Goal: Task Accomplishment & Management: Manage account settings

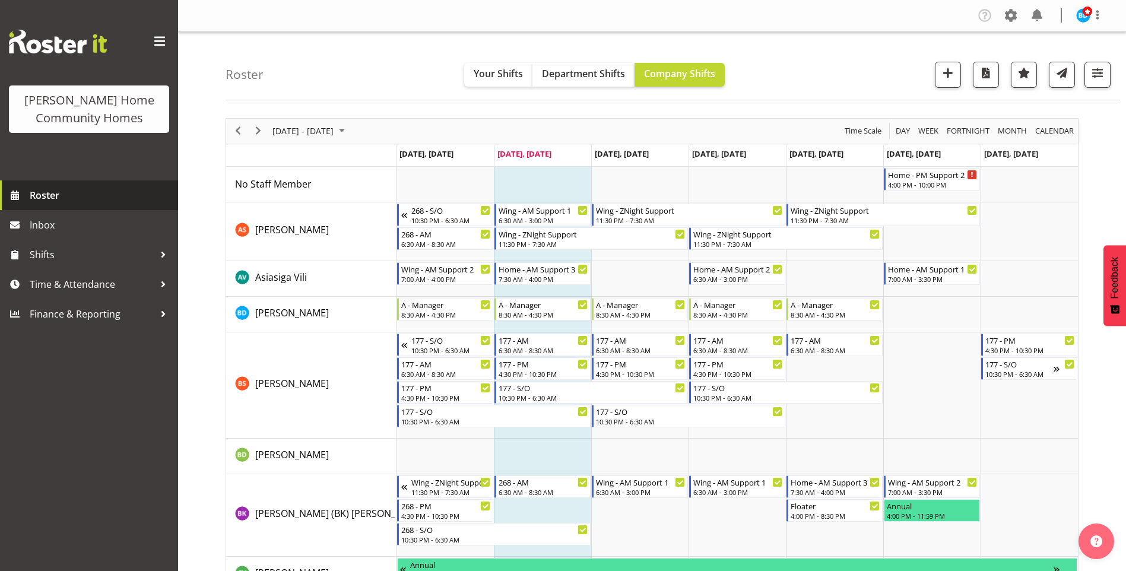
click at [65, 192] on span "Roster" at bounding box center [101, 195] width 142 height 18
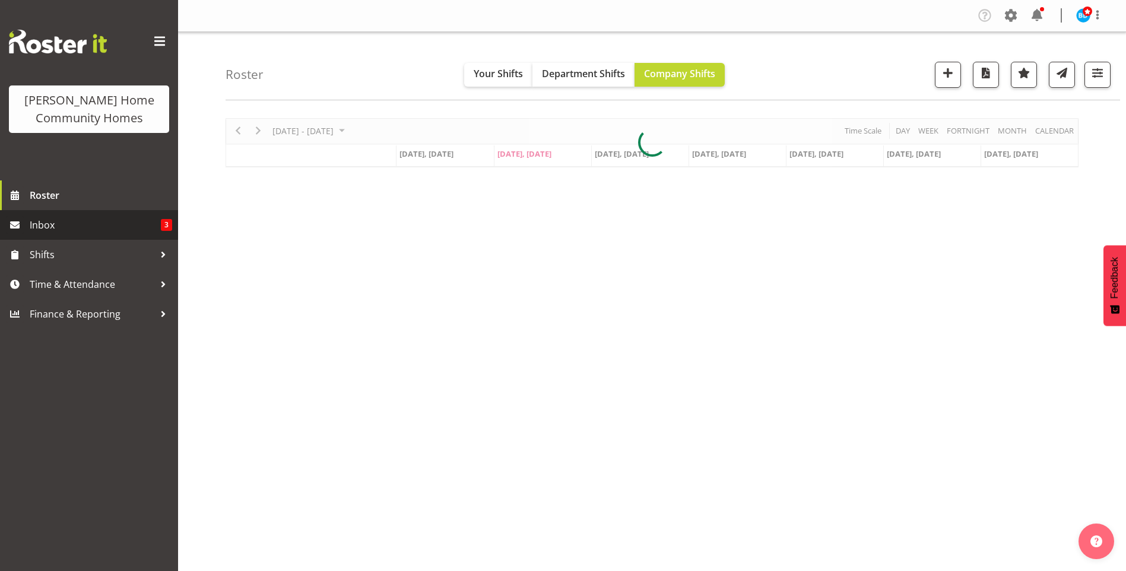
click at [110, 228] on span "Inbox" at bounding box center [95, 225] width 131 height 18
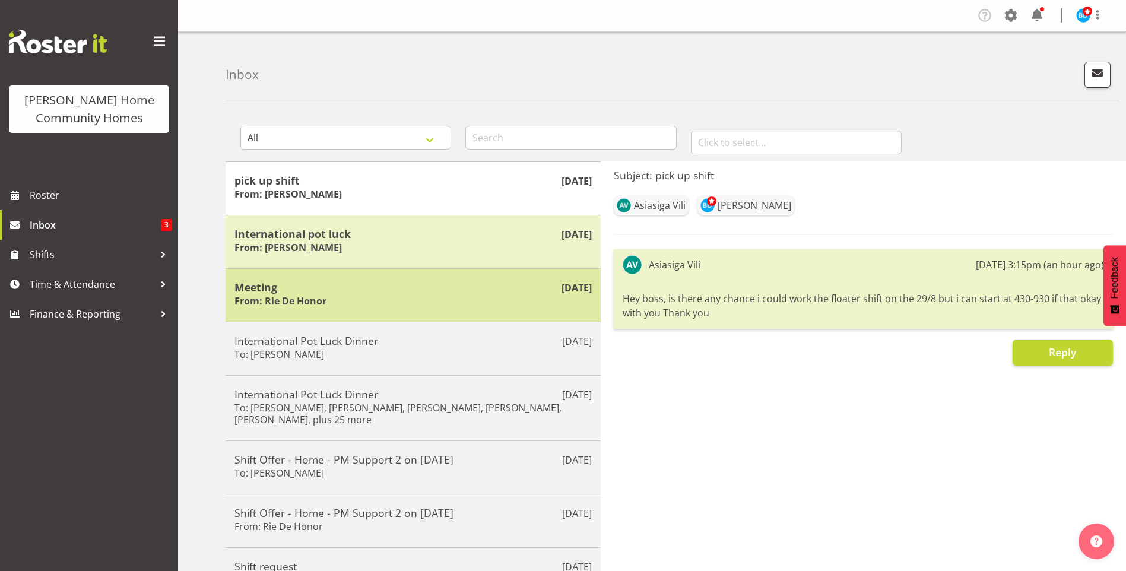
click at [337, 294] on div "Meeting From: Rie De Honor" at bounding box center [412, 295] width 357 height 29
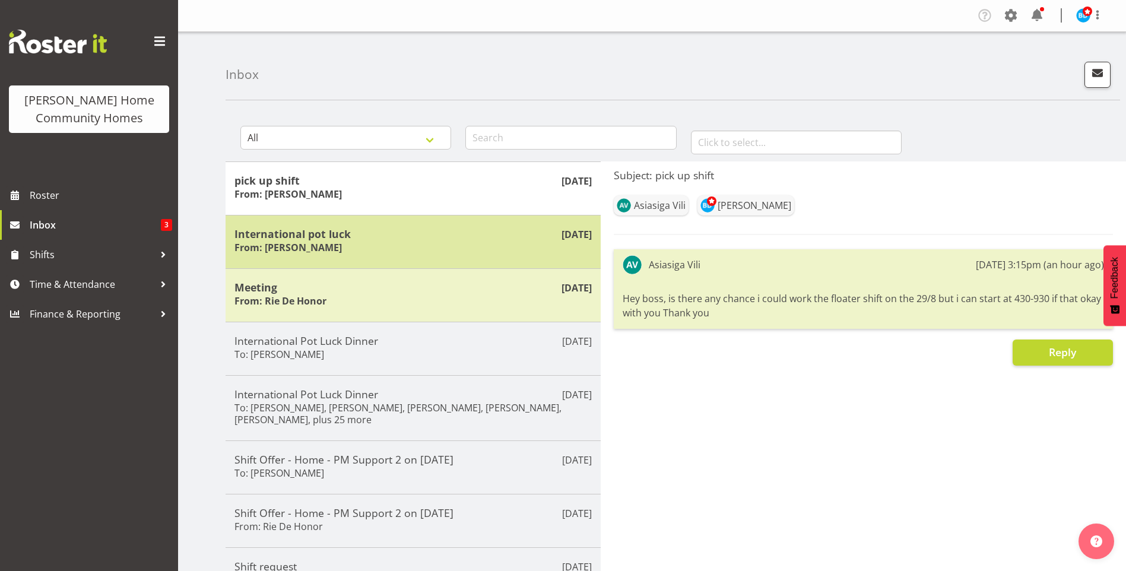
click at [388, 243] on div "International pot luck From: [PERSON_NAME]" at bounding box center [412, 241] width 357 height 29
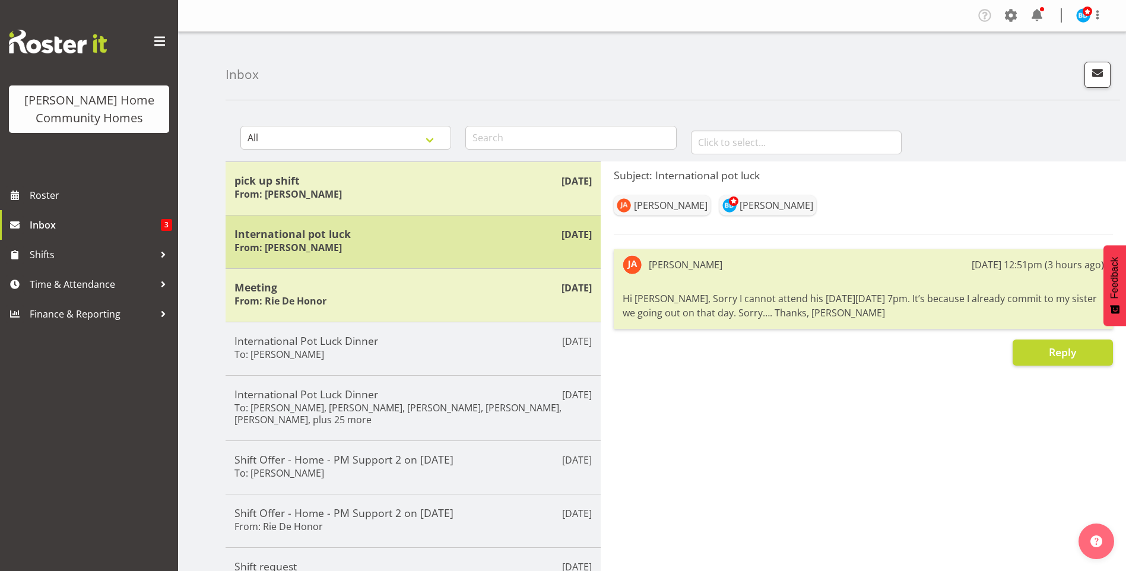
click at [408, 244] on div "International pot luck From: [PERSON_NAME]" at bounding box center [412, 241] width 357 height 29
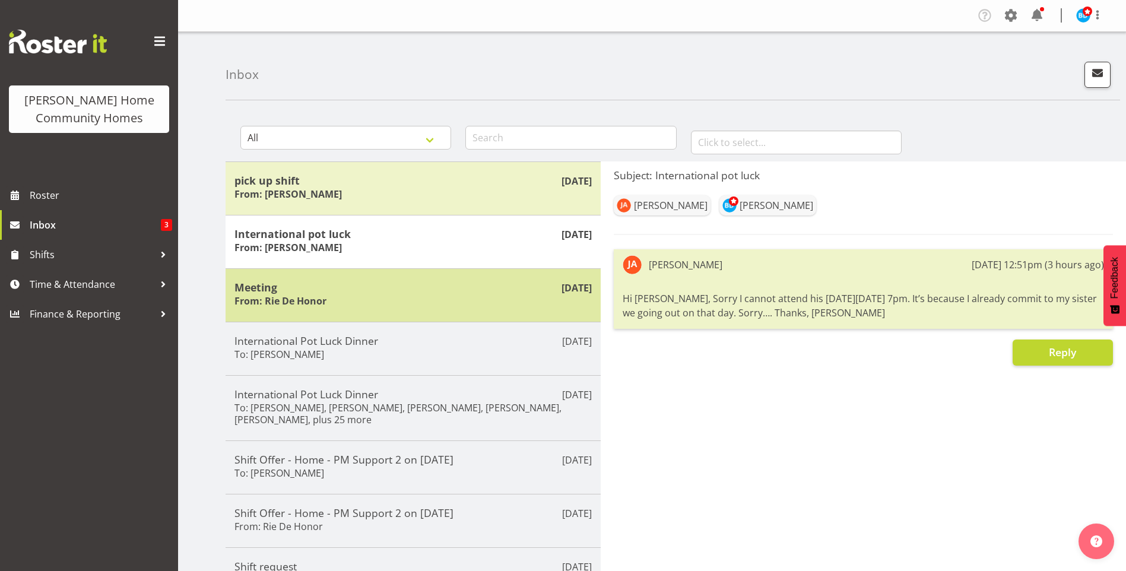
click at [425, 301] on div "Meeting From: Rie De Honor" at bounding box center [412, 295] width 357 height 29
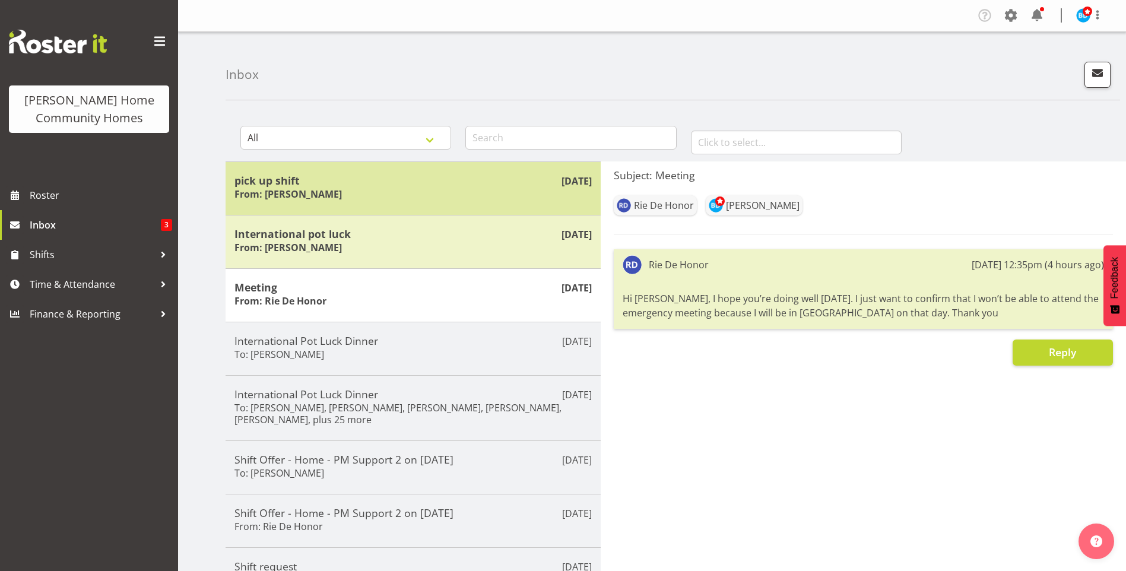
click at [388, 195] on div "pick up shift From: Asiasiga Vili" at bounding box center [412, 188] width 357 height 29
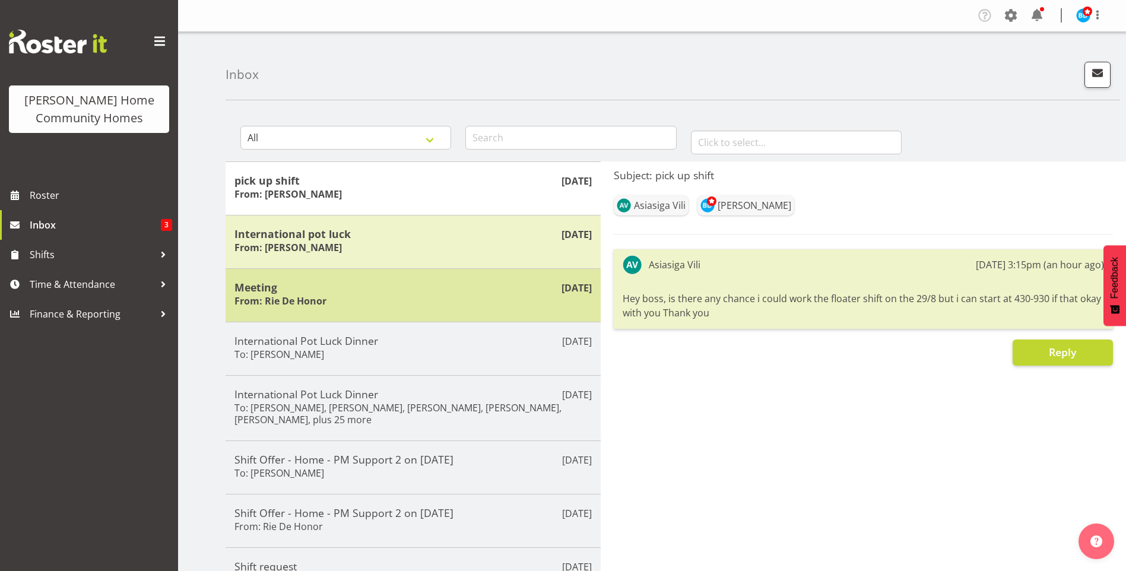
click at [380, 294] on div "Meeting From: Rie De Honor" at bounding box center [412, 295] width 357 height 29
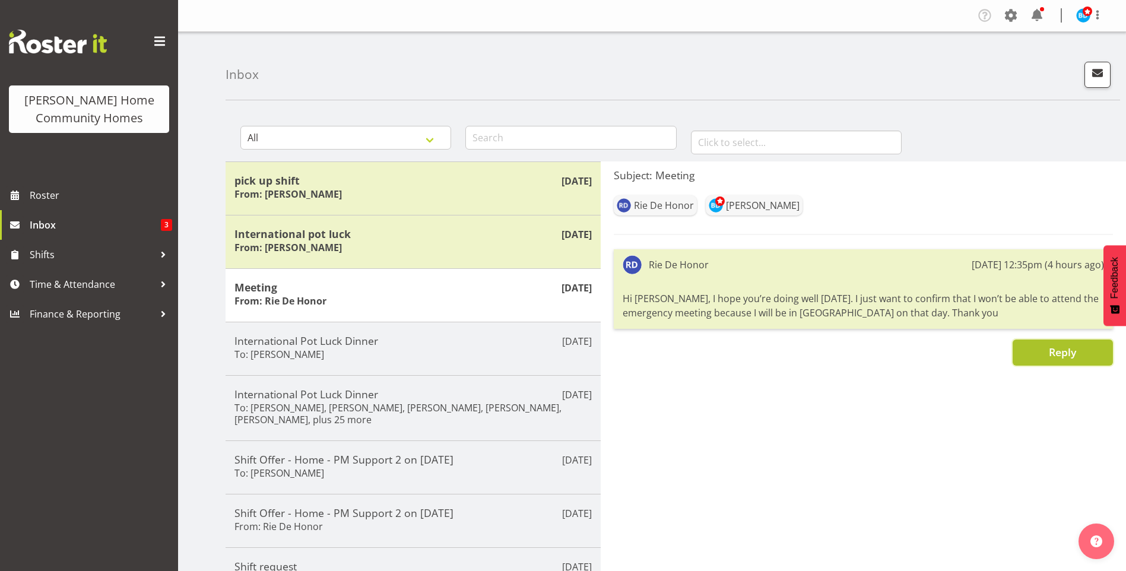
click at [1039, 356] on button "Reply" at bounding box center [1063, 352] width 100 height 26
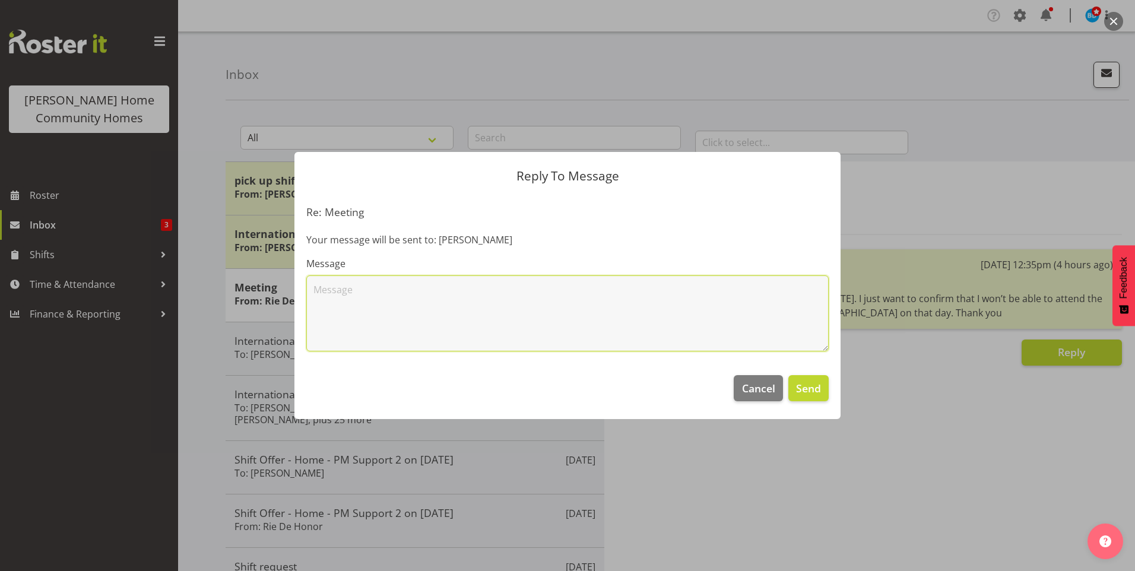
click at [637, 312] on textarea at bounding box center [567, 313] width 522 height 76
type textarea "Thanks Rie"
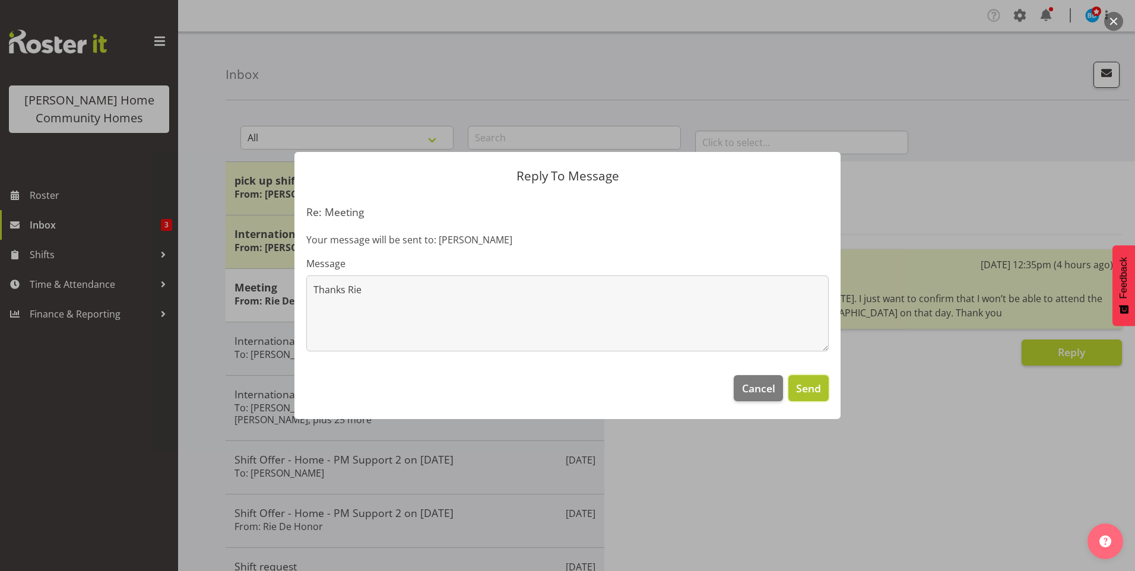
click at [821, 386] on button "Send" at bounding box center [808, 388] width 40 height 26
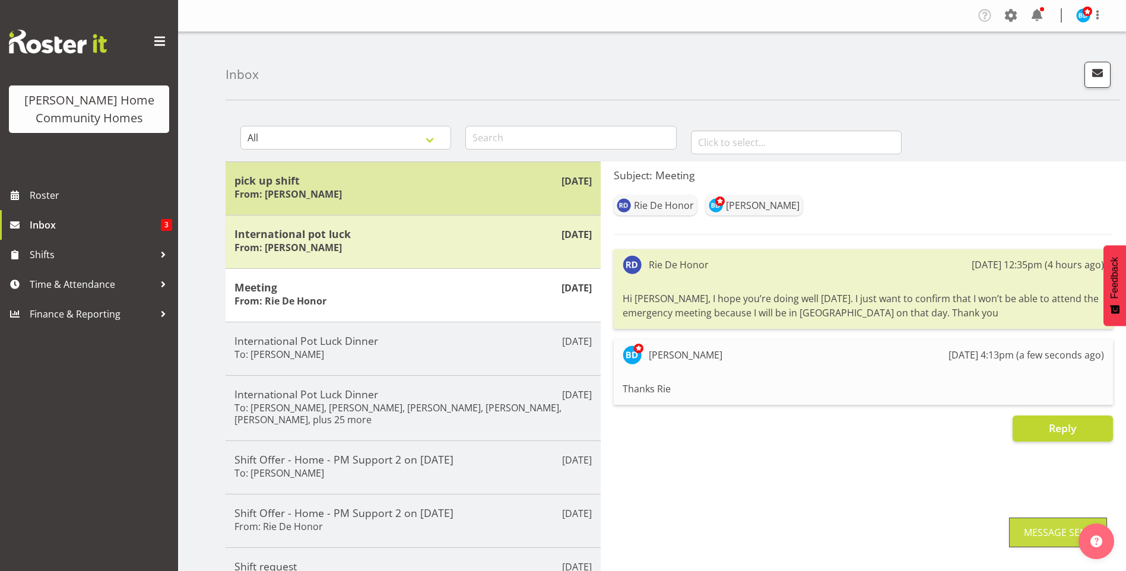
click at [379, 208] on div "Aug 12th pick up shift From: Asiasiga Vili" at bounding box center [413, 187] width 375 height 53
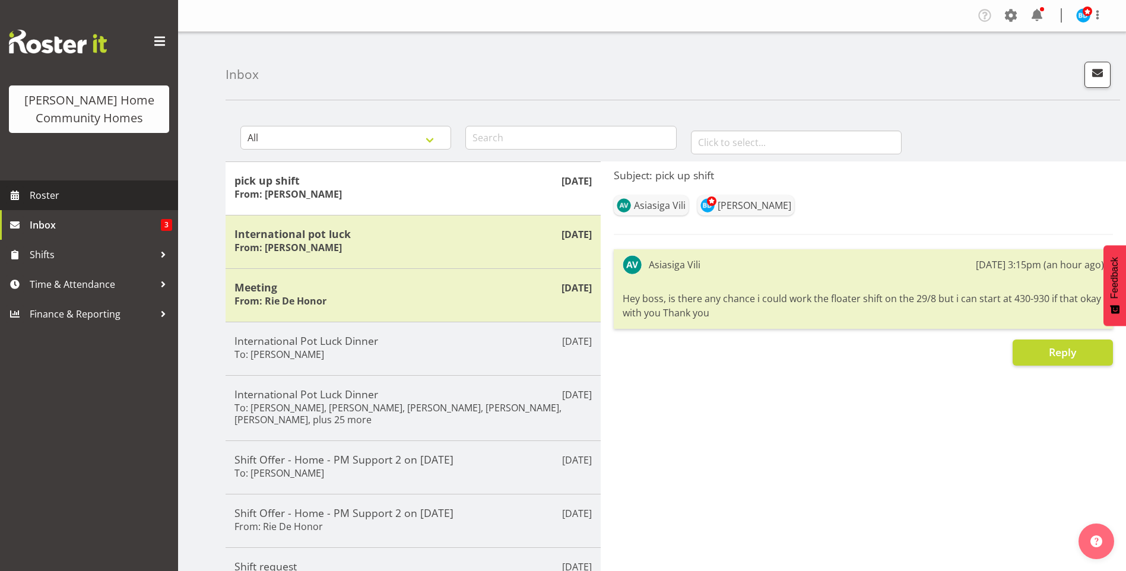
click at [77, 194] on span "Roster" at bounding box center [101, 195] width 142 height 18
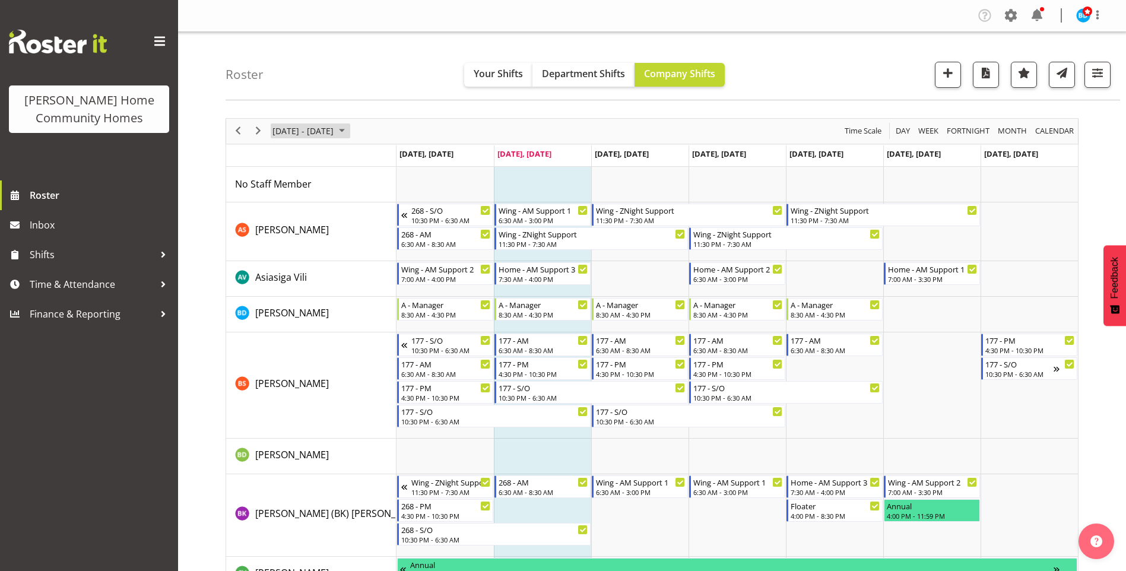
click at [349, 129] on span "August 2025" at bounding box center [342, 130] width 14 height 15
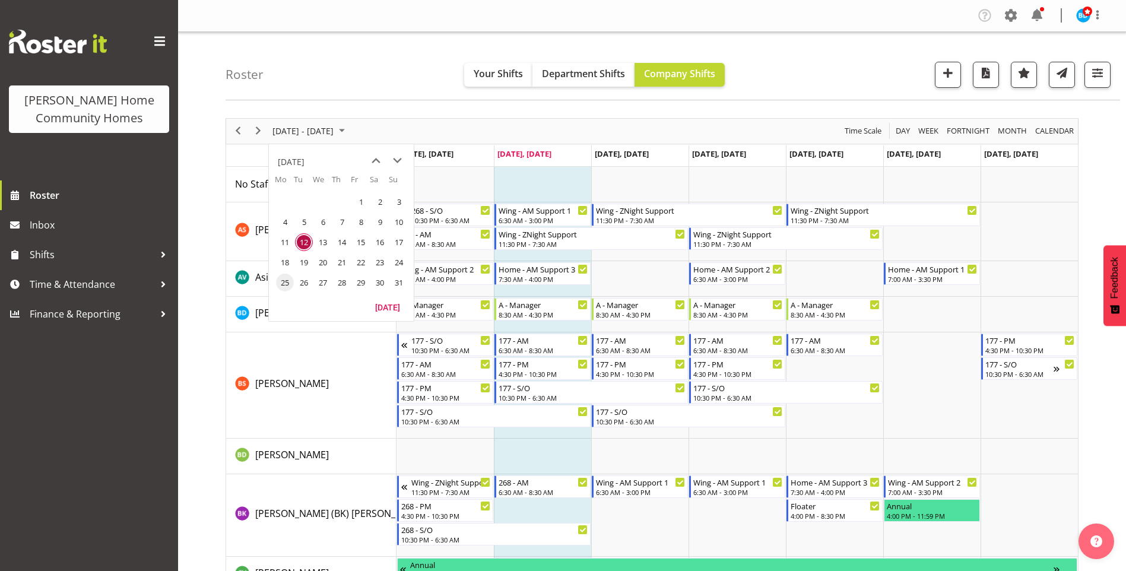
click at [280, 287] on span "25" at bounding box center [285, 283] width 18 height 18
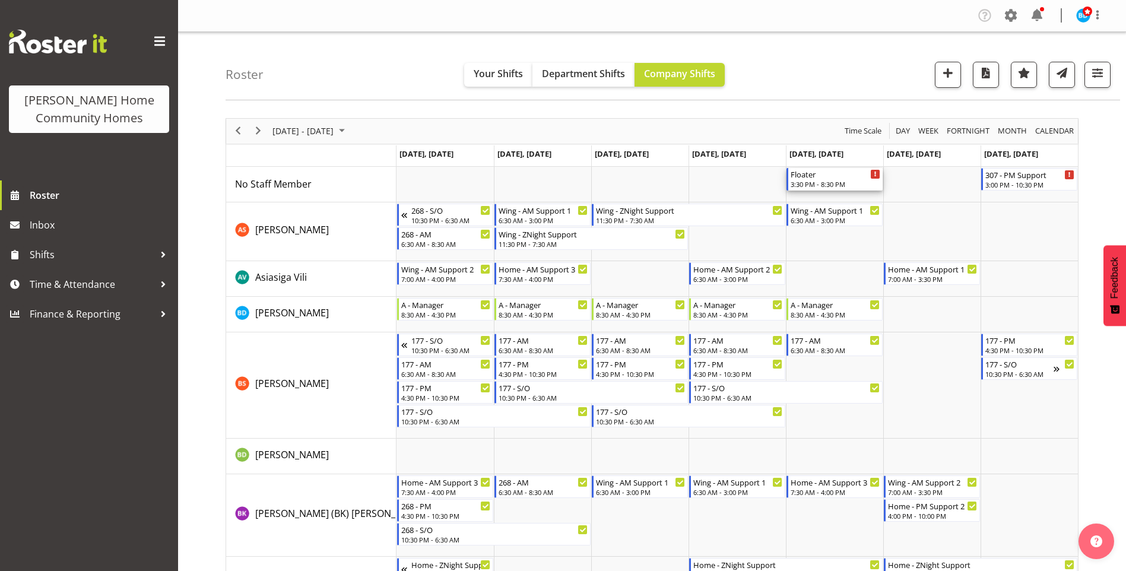
click at [845, 180] on div "3:30 PM - 8:30 PM" at bounding box center [836, 183] width 90 height 9
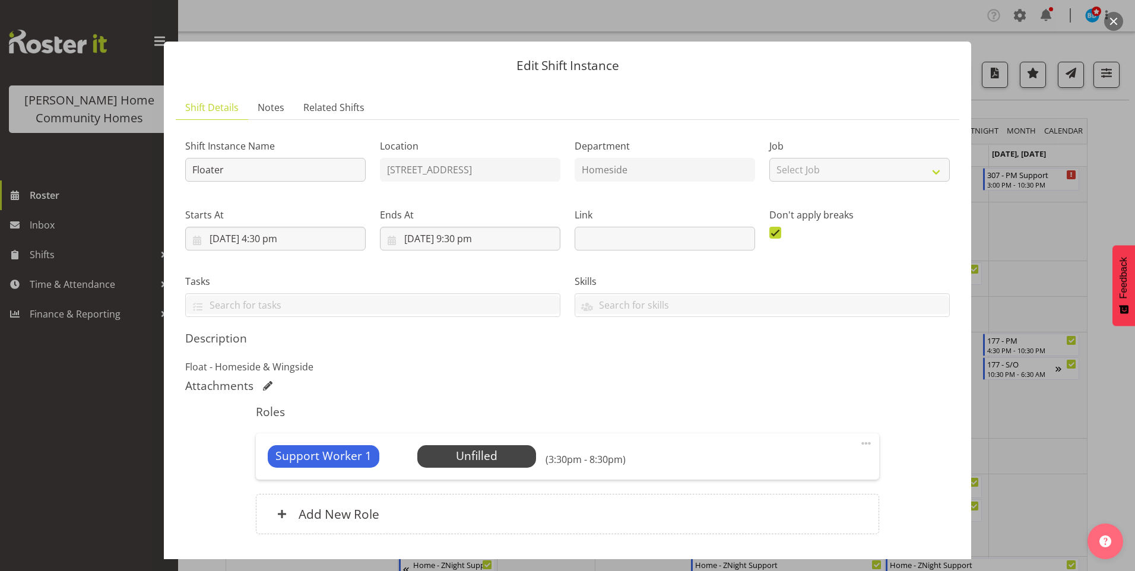
click at [862, 441] on span at bounding box center [866, 443] width 14 height 14
click at [787, 466] on link "Edit" at bounding box center [816, 469] width 114 height 21
select select "7"
select select "2025"
select select "15"
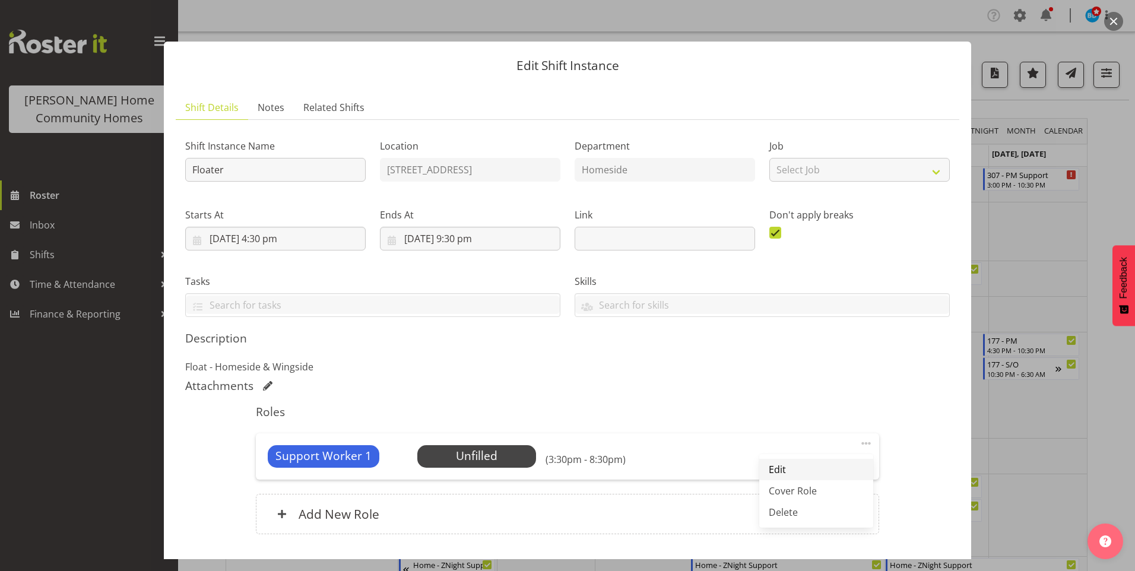
select select "30"
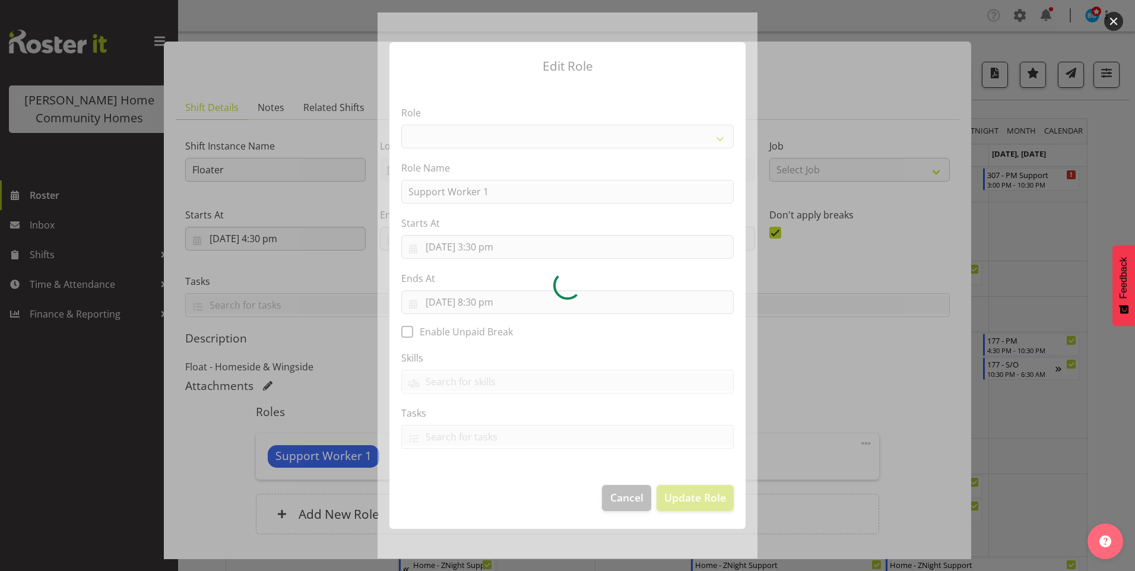
select select "1214"
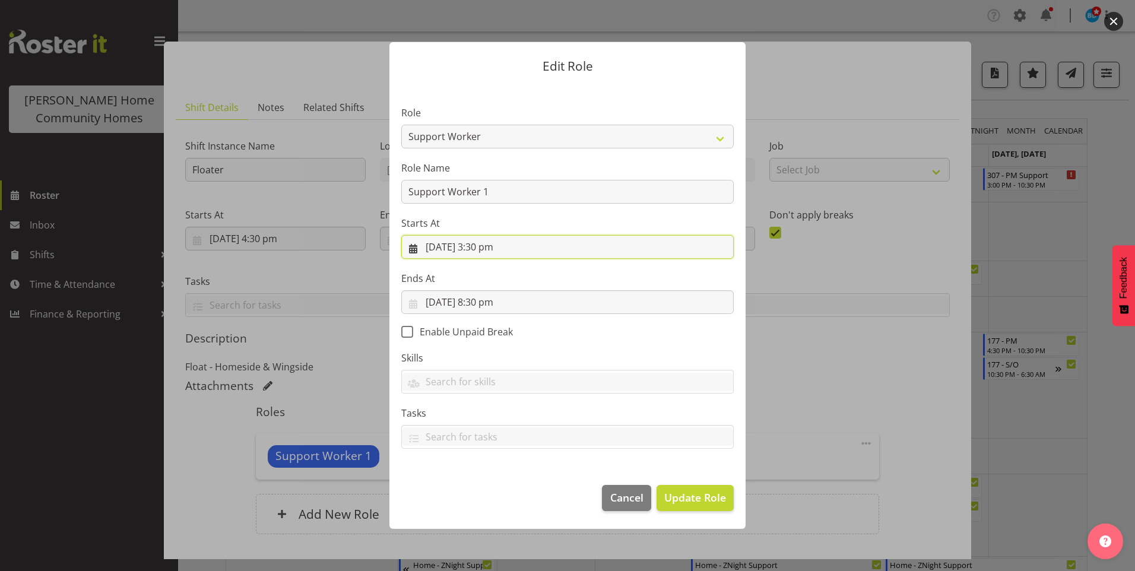
click at [480, 247] on input "29/08/2025, 3:30 pm" at bounding box center [567, 247] width 332 height 24
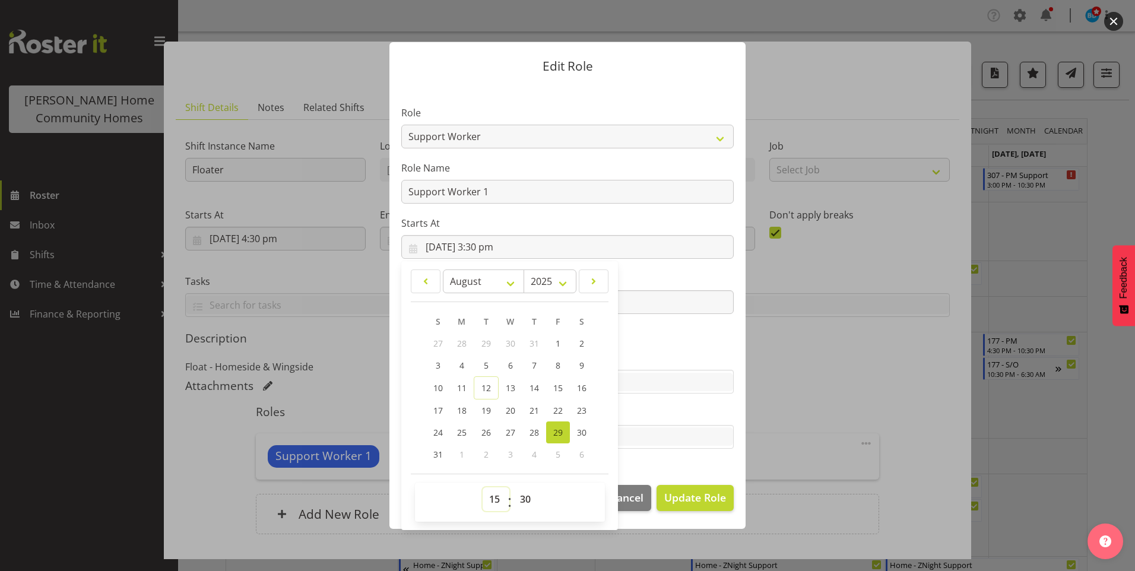
drag, startPoint x: 490, startPoint y: 495, endPoint x: 495, endPoint y: 491, distance: 6.8
click at [490, 495] on select "00 01 02 03 04 05 06 07 08 09 10 11 12 13 14 15 16 17 18 19 20 21 22 23" at bounding box center [496, 499] width 27 height 24
select select "16"
click at [483, 487] on select "00 01 02 03 04 05 06 07 08 09 10 11 12 13 14 15 16 17 18 19 20 21 22 23" at bounding box center [496, 499] width 27 height 24
type input "29/08/2025, 4:30 pm"
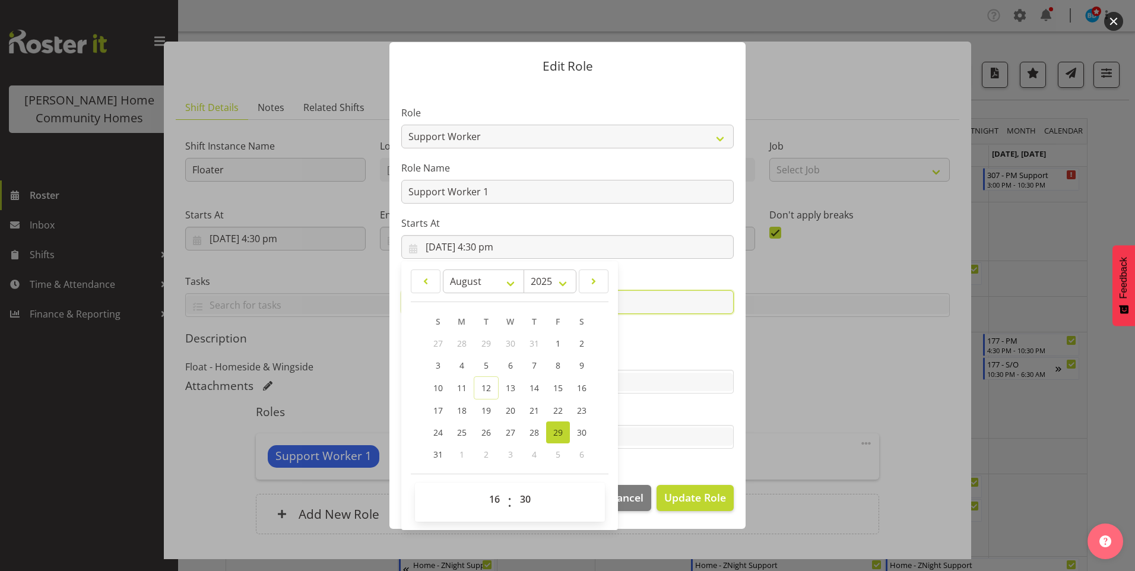
click at [651, 306] on input "29/08/2025, 8:30 pm" at bounding box center [567, 302] width 332 height 24
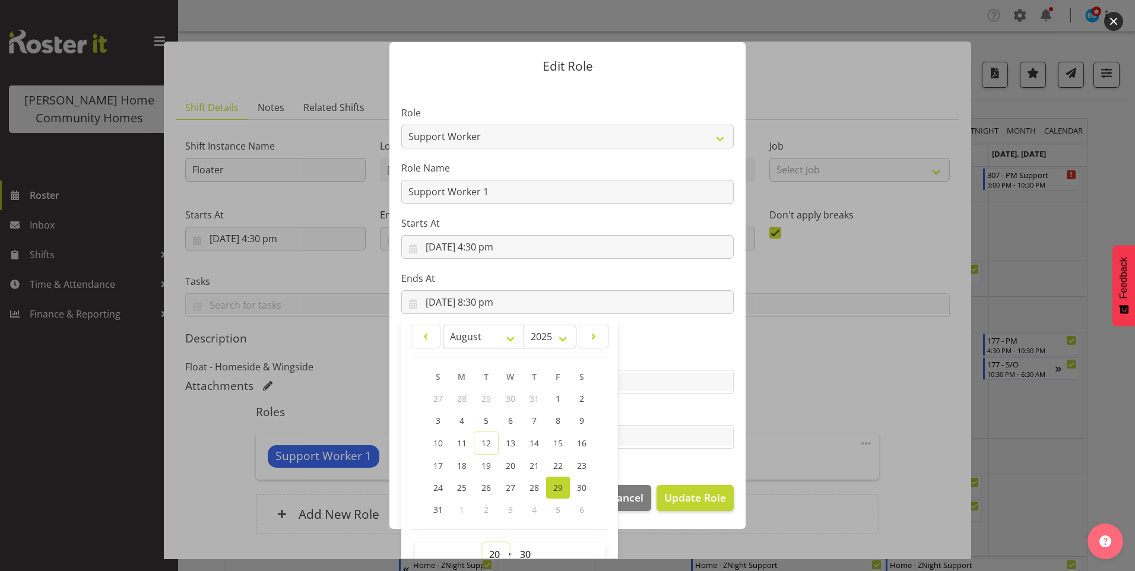
click at [493, 551] on select "00 01 02 03 04 05 06 07 08 09 10 11 12 13 14 15 16 17 18 19 20 21 22 23" at bounding box center [496, 554] width 27 height 24
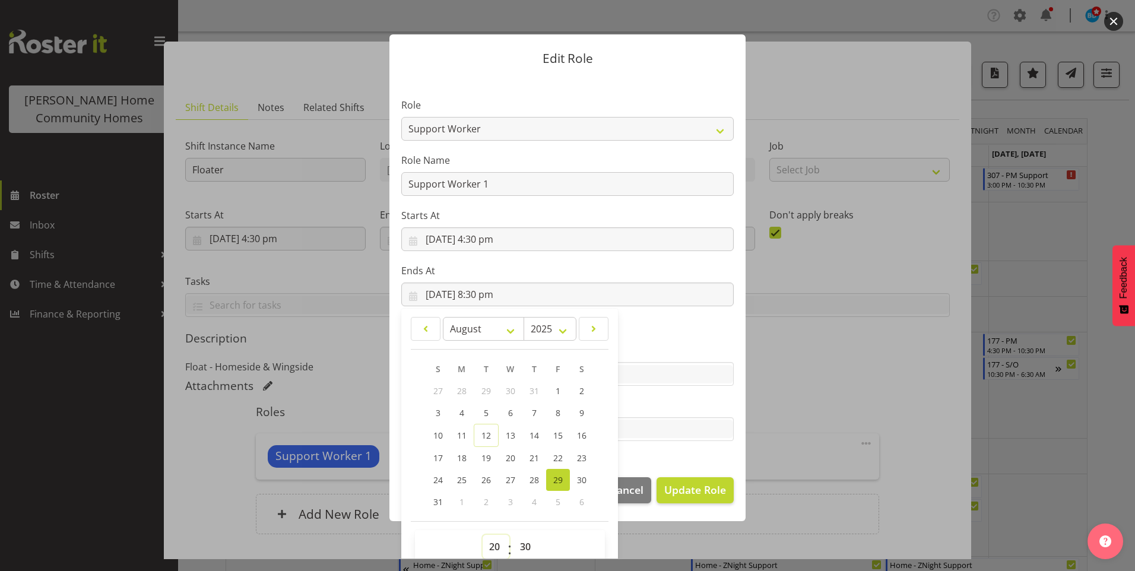
select select "21"
click at [483, 535] on select "00 01 02 03 04 05 06 07 08 09 10 11 12 13 14 15 16 17 18 19 20 21 22 23" at bounding box center [496, 547] width 27 height 24
type input "29/08/2025, 9:30 pm"
click at [712, 494] on span "Update Role" at bounding box center [695, 489] width 62 height 15
select select
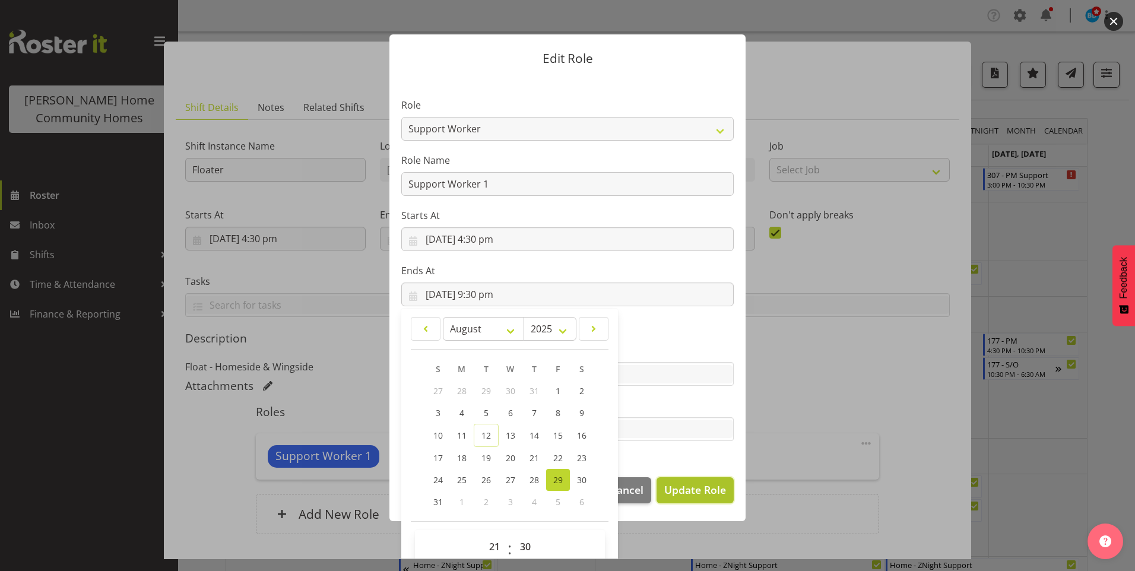
select select
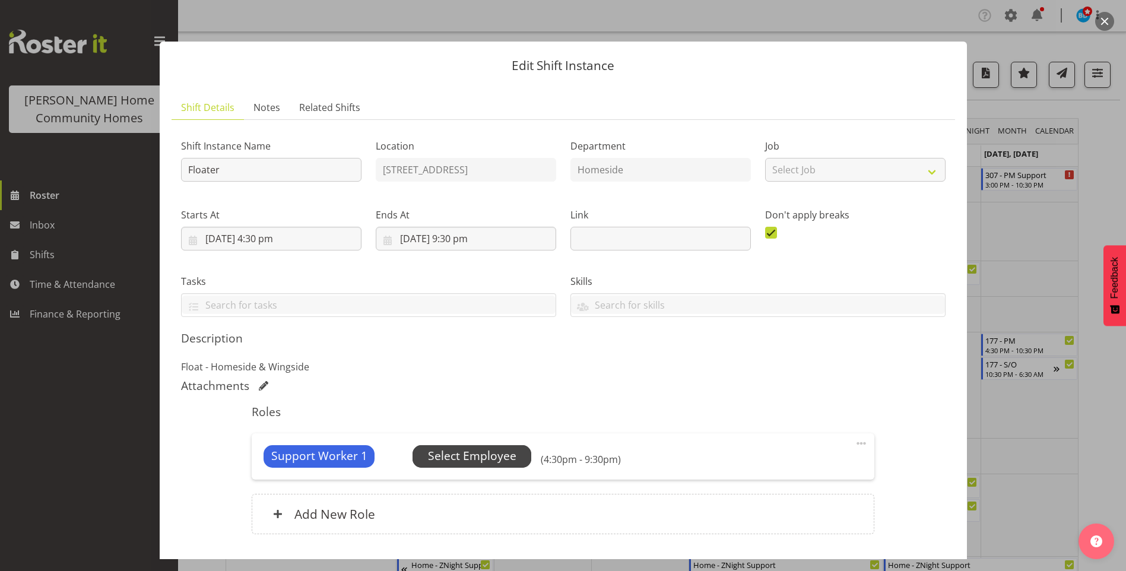
click at [491, 458] on span "Select Employee" at bounding box center [472, 455] width 88 height 17
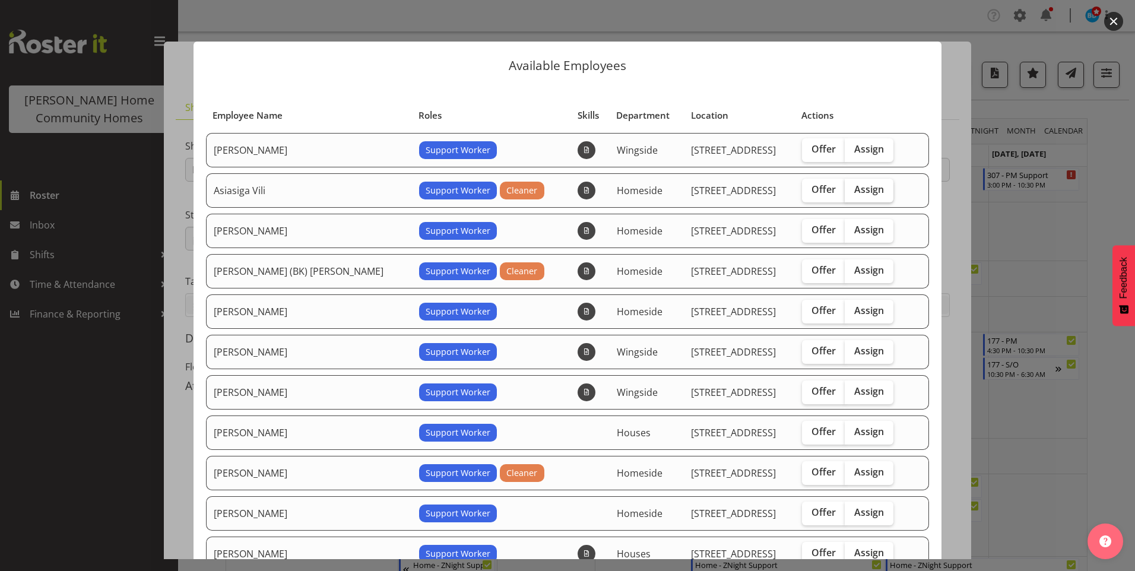
click at [854, 190] on span "Assign" at bounding box center [869, 189] width 30 height 12
click at [845, 190] on input "Assign" at bounding box center [849, 190] width 8 height 8
checkbox input "true"
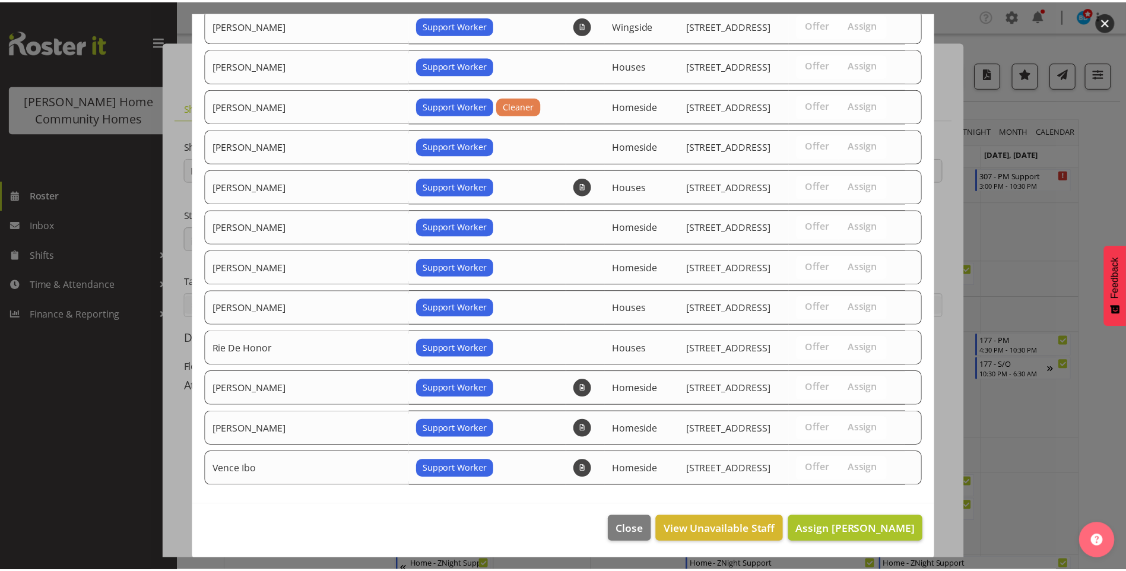
scroll to position [369, 0]
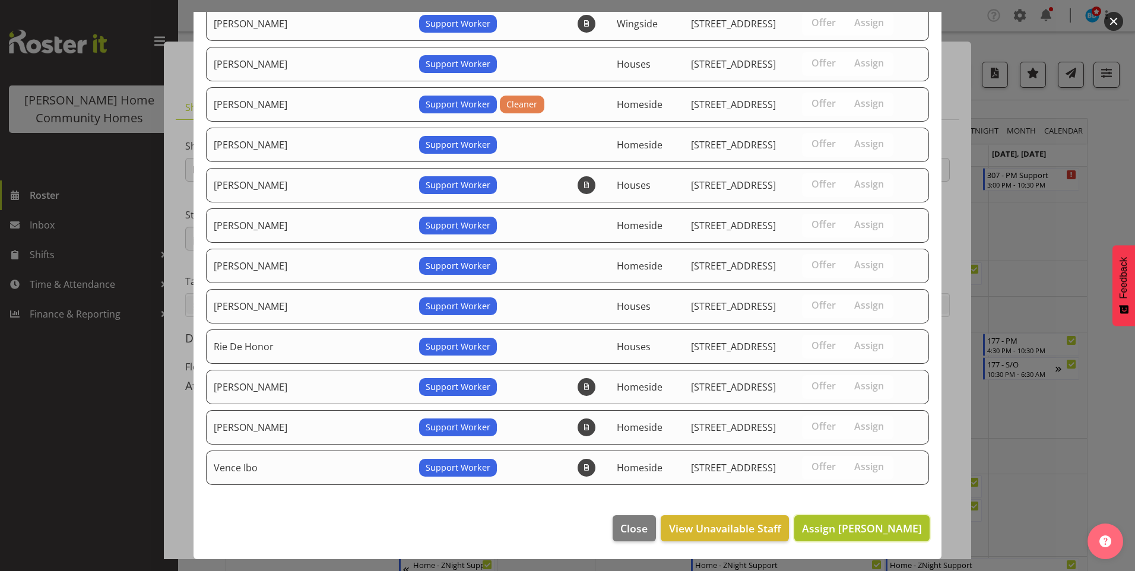
click at [879, 532] on span "Assign Asiasiga Vili" at bounding box center [862, 528] width 120 height 14
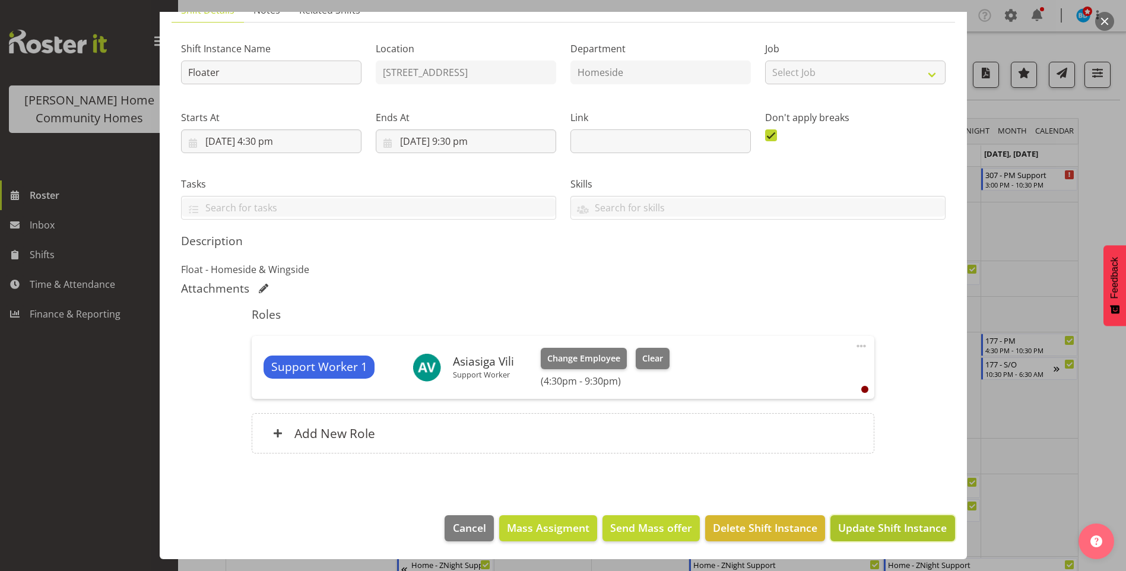
click at [889, 530] on span "Update Shift Instance" at bounding box center [892, 527] width 109 height 15
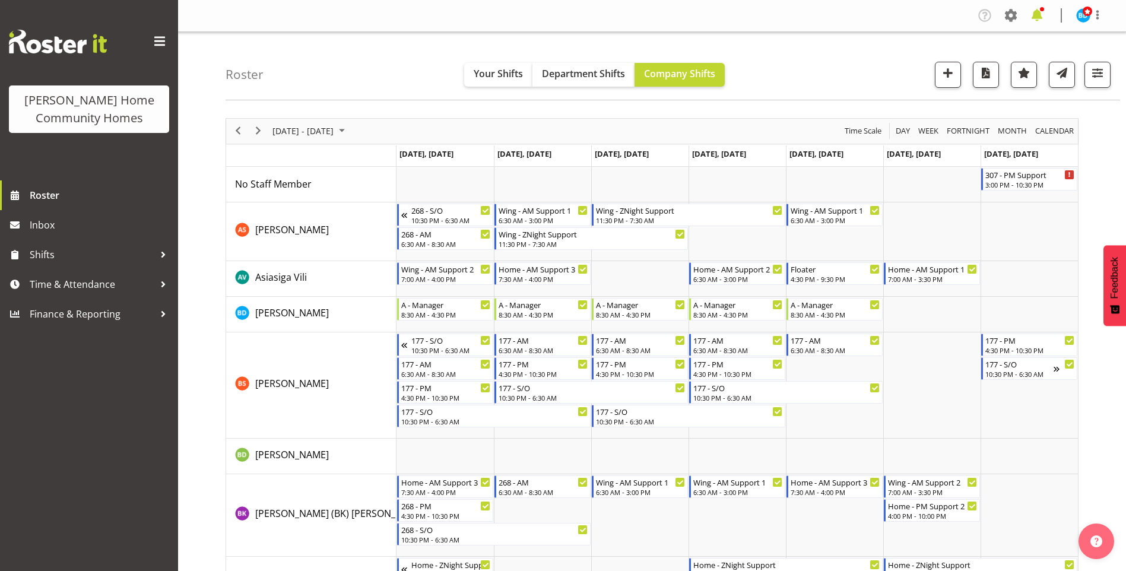
click at [1043, 13] on span at bounding box center [1036, 15] width 19 height 19
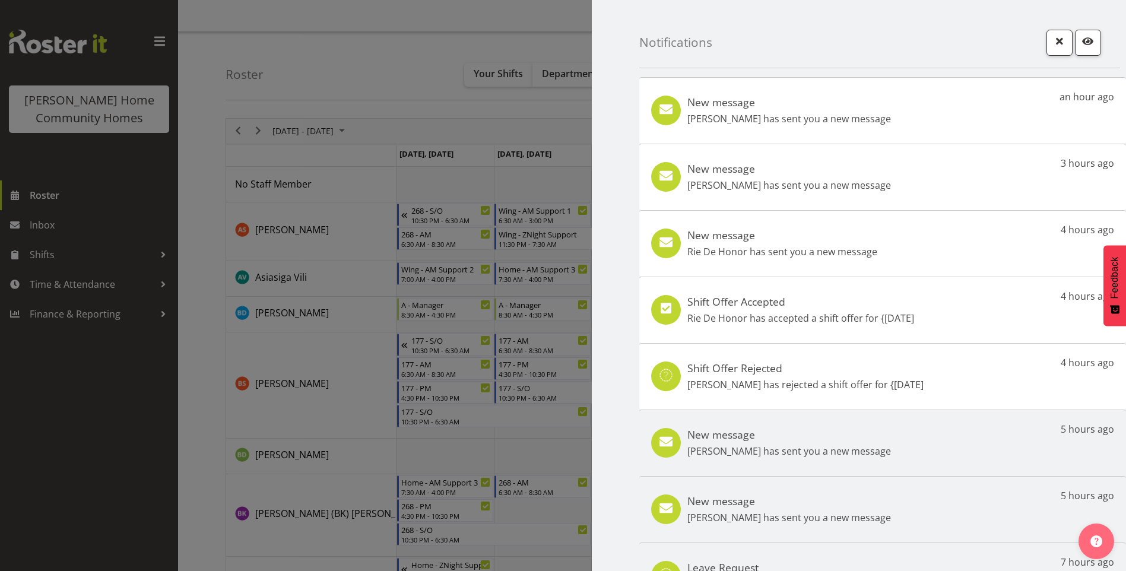
click at [943, 117] on div "New message Asiasiga Vili has sent you a new message an hour ago" at bounding box center [882, 110] width 487 height 66
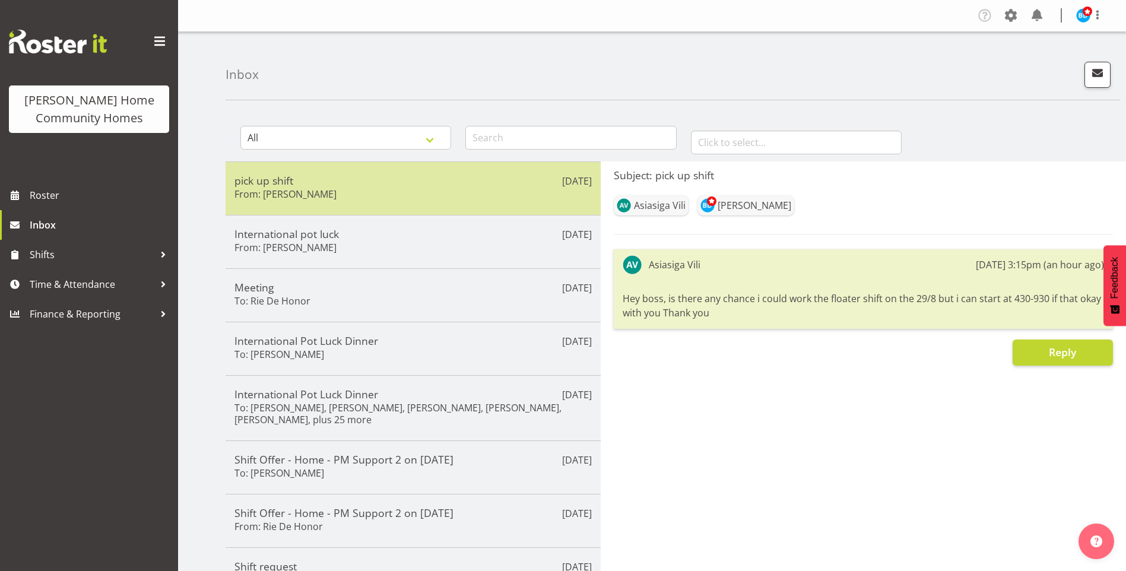
click at [476, 178] on h5 "pick up shift" at bounding box center [412, 180] width 357 height 13
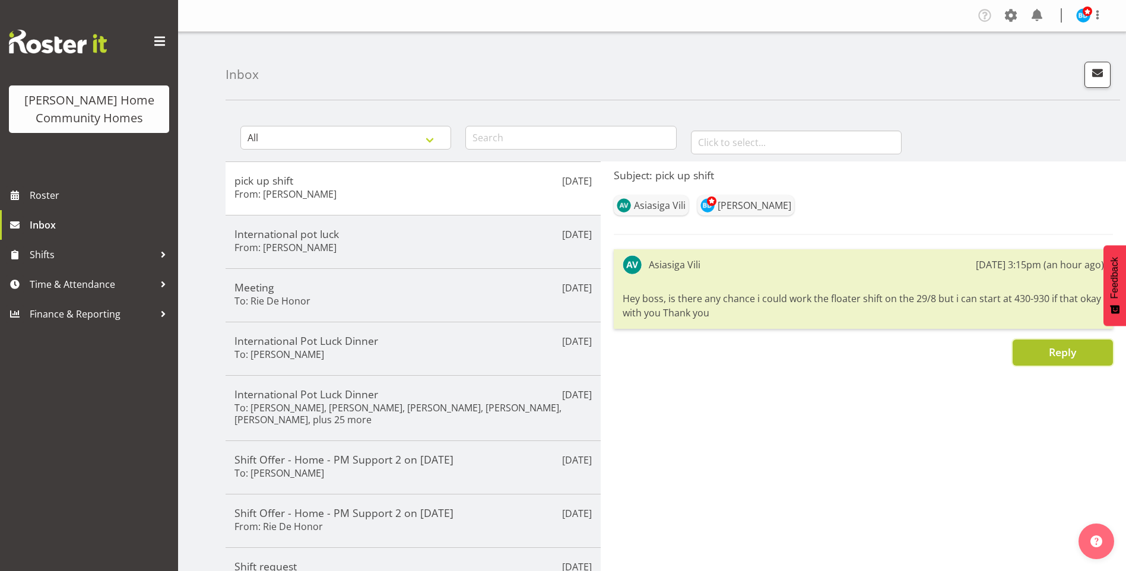
click at [1078, 360] on button "Reply" at bounding box center [1063, 352] width 100 height 26
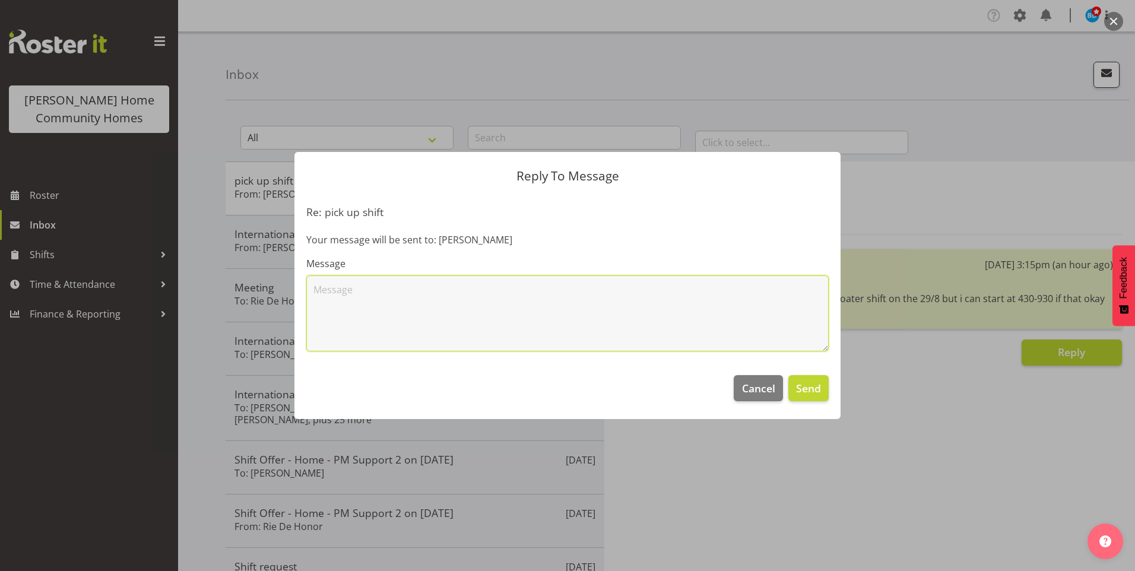
click at [332, 306] on textarea at bounding box center [567, 313] width 522 height 76
type textarea "Hi Siga, I have assigned the floater shift 4.30pm - 9.30pm on Friday 29th Augus…"
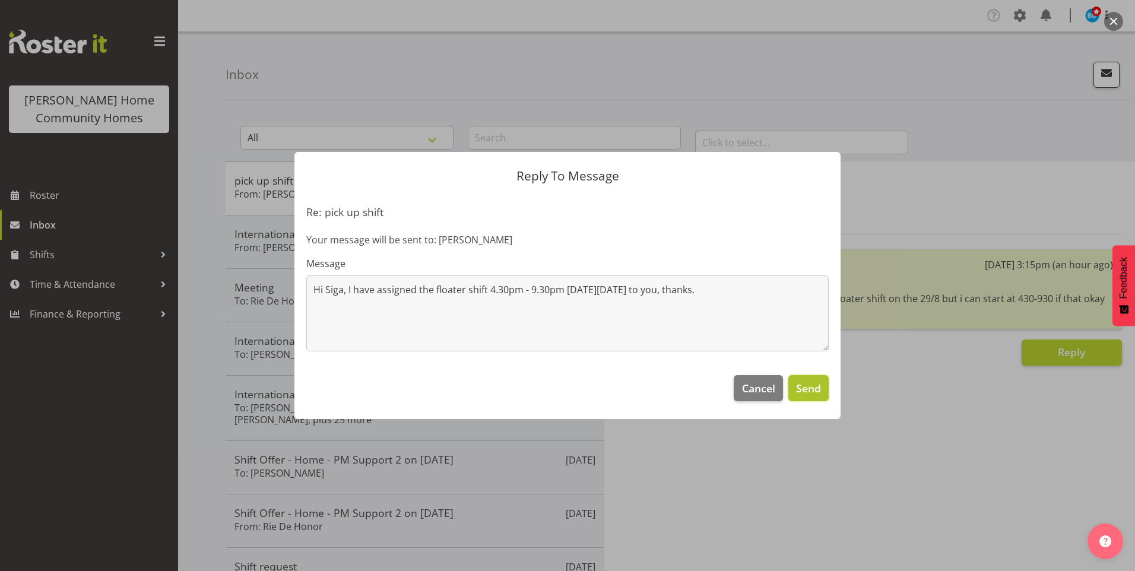
click at [788, 394] on button "Send" at bounding box center [808, 388] width 40 height 26
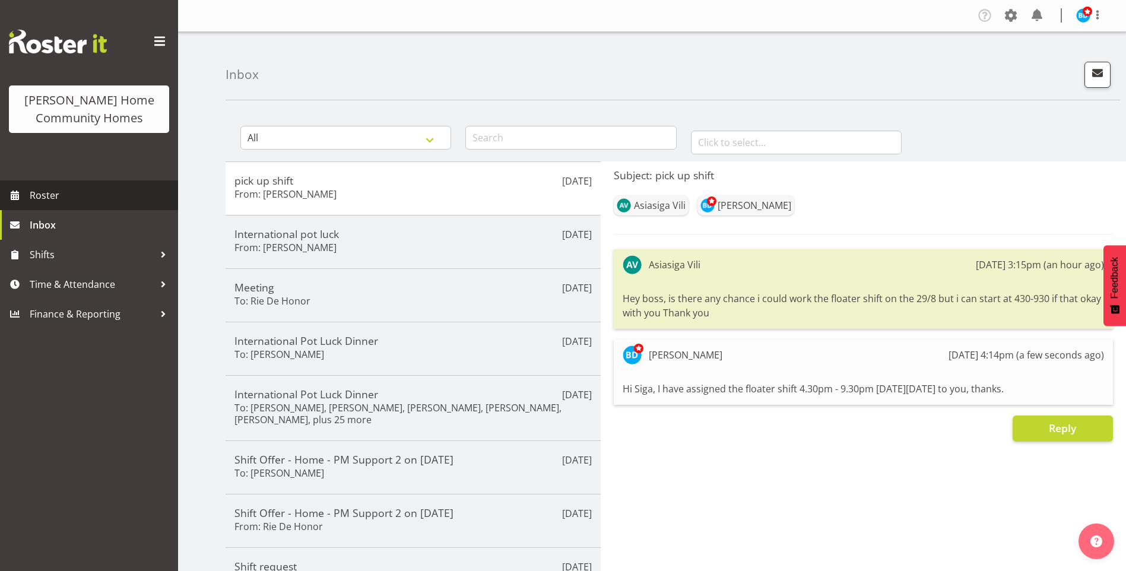
drag, startPoint x: 91, startPoint y: 195, endPoint x: 126, endPoint y: 187, distance: 36.6
click at [91, 195] on span "Roster" at bounding box center [101, 195] width 142 height 18
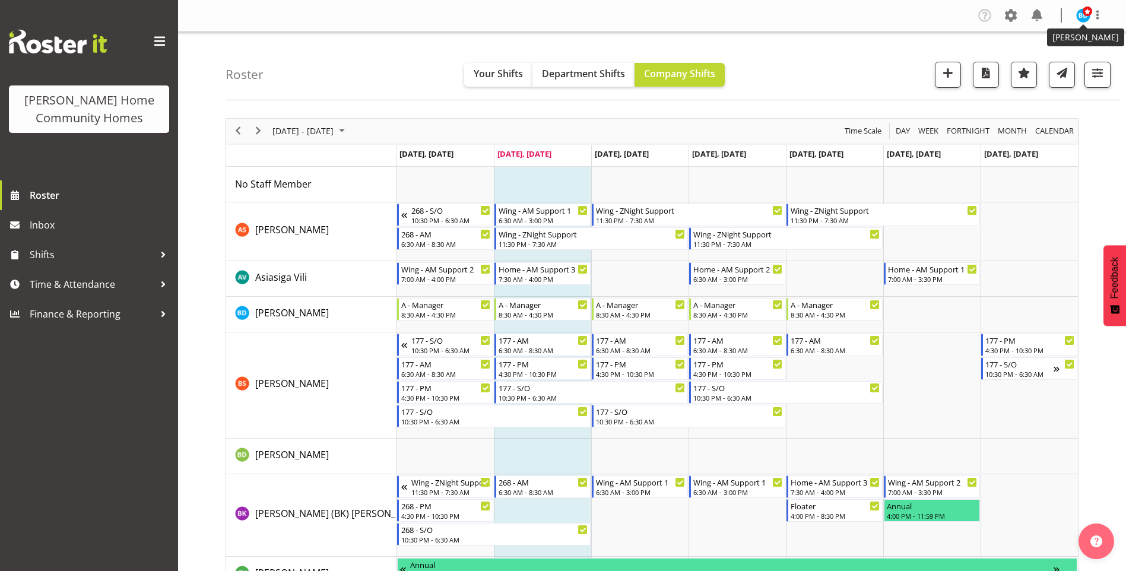
click at [1083, 11] on span at bounding box center [1087, 11] width 9 height 9
click at [1032, 61] on link "Log Out" at bounding box center [1048, 62] width 114 height 21
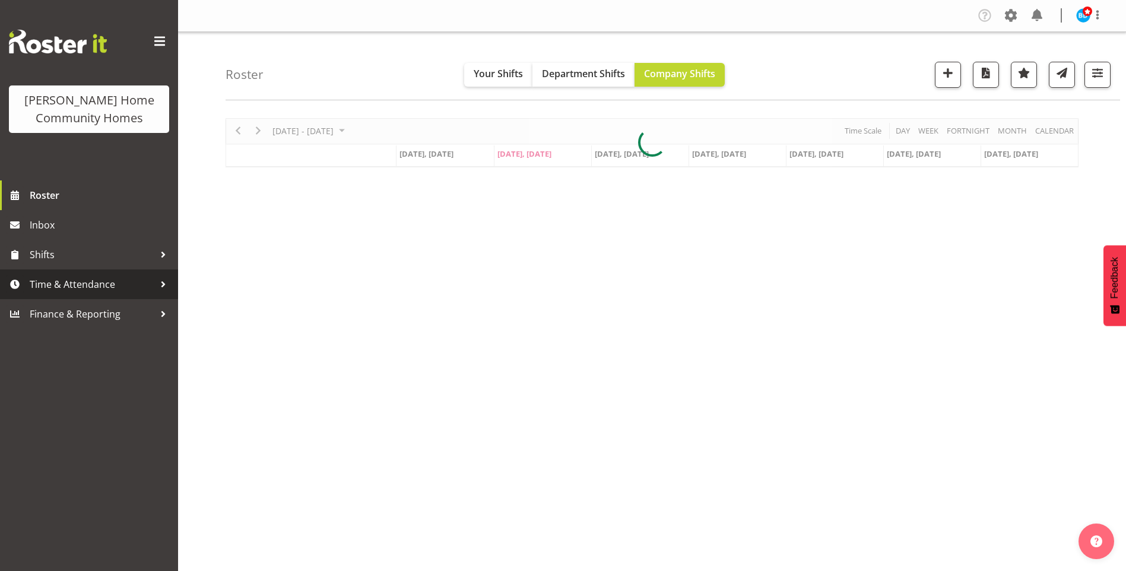
click at [87, 281] on span "Time & Attendance" at bounding box center [92, 284] width 125 height 18
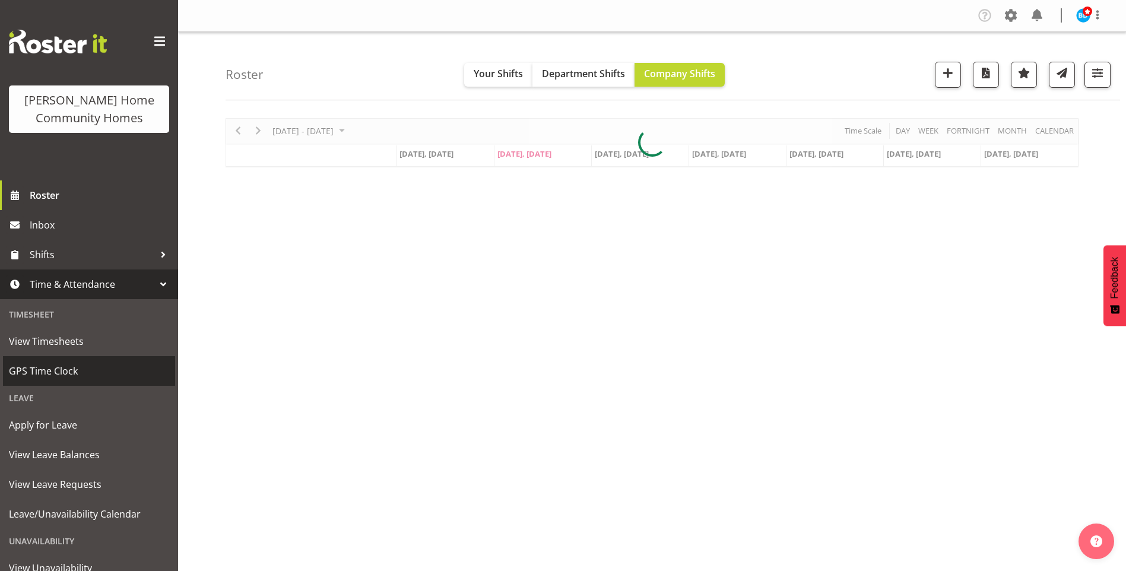
click at [46, 365] on span "GPS Time Clock" at bounding box center [89, 371] width 160 height 18
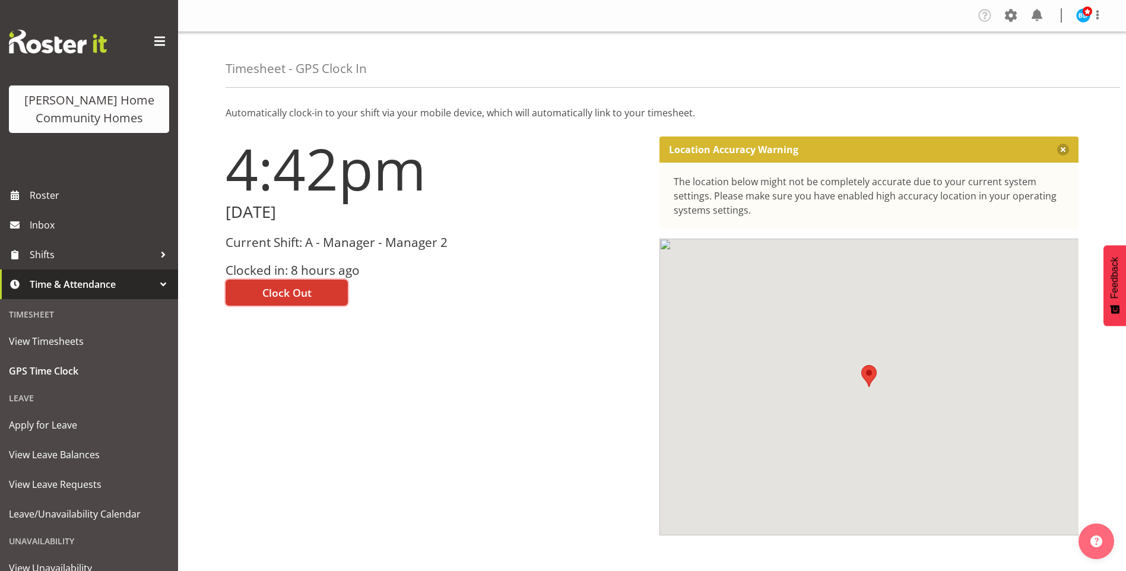
drag, startPoint x: 275, startPoint y: 303, endPoint x: 285, endPoint y: 293, distance: 13.9
click at [275, 302] on button "Clock Out" at bounding box center [287, 293] width 122 height 26
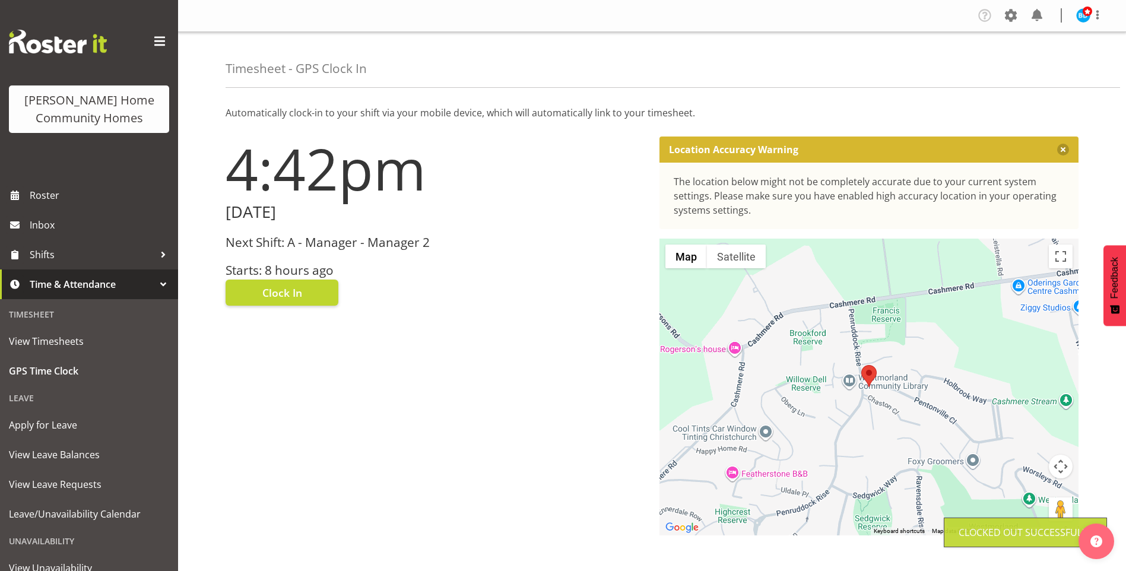
click at [1072, 11] on div "Company Settings Roles & Skills Tasks Jobs Employees Locations & Departments Ac…" at bounding box center [1044, 16] width 139 height 20
click at [1091, 17] on span at bounding box center [1097, 15] width 14 height 14
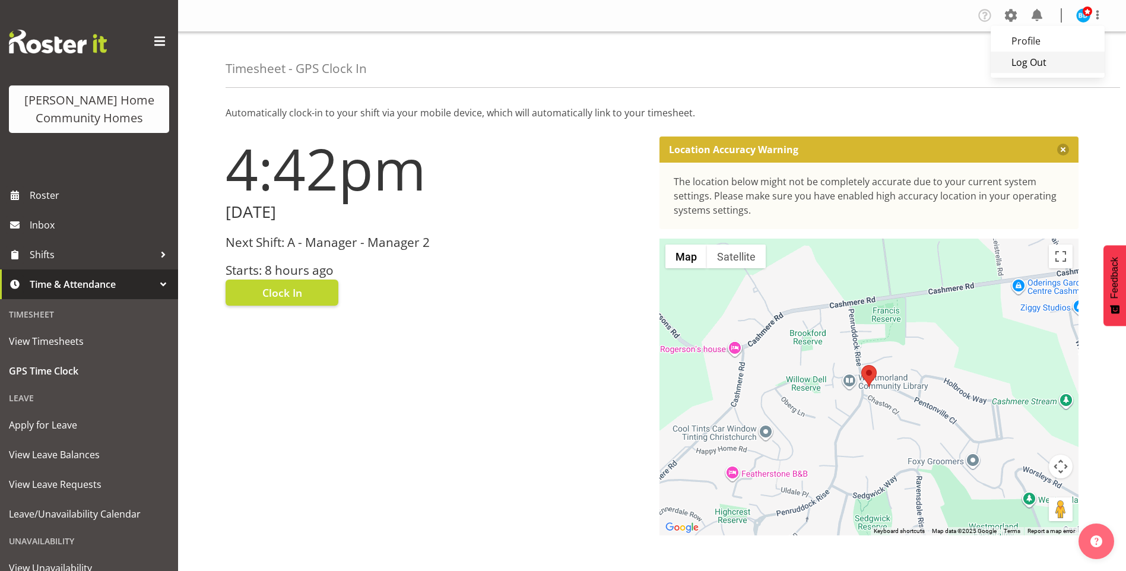
click at [1014, 65] on link "Log Out" at bounding box center [1048, 62] width 114 height 21
